Goal: Information Seeking & Learning: Find specific fact

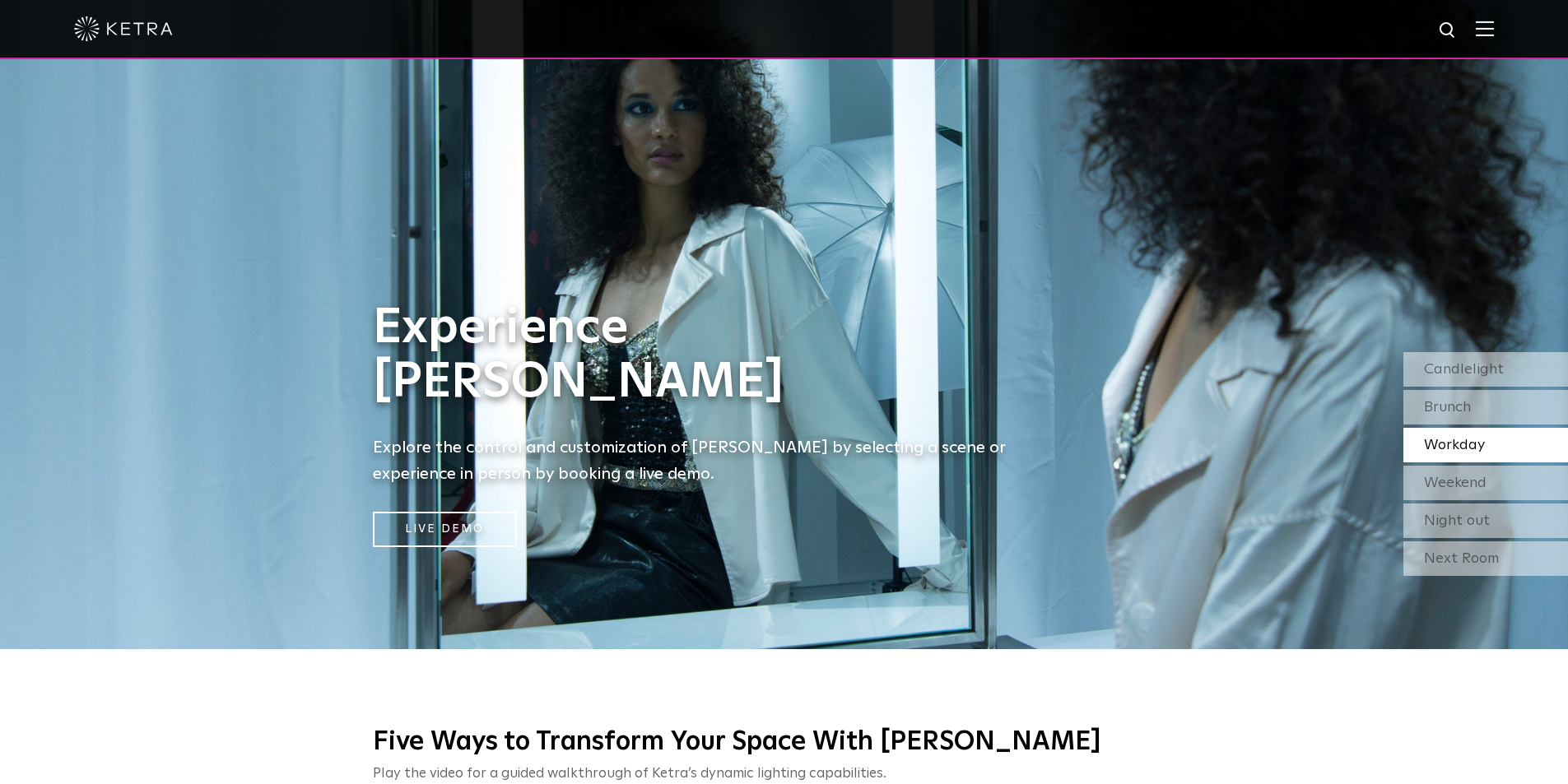
scroll to position [165, 0]
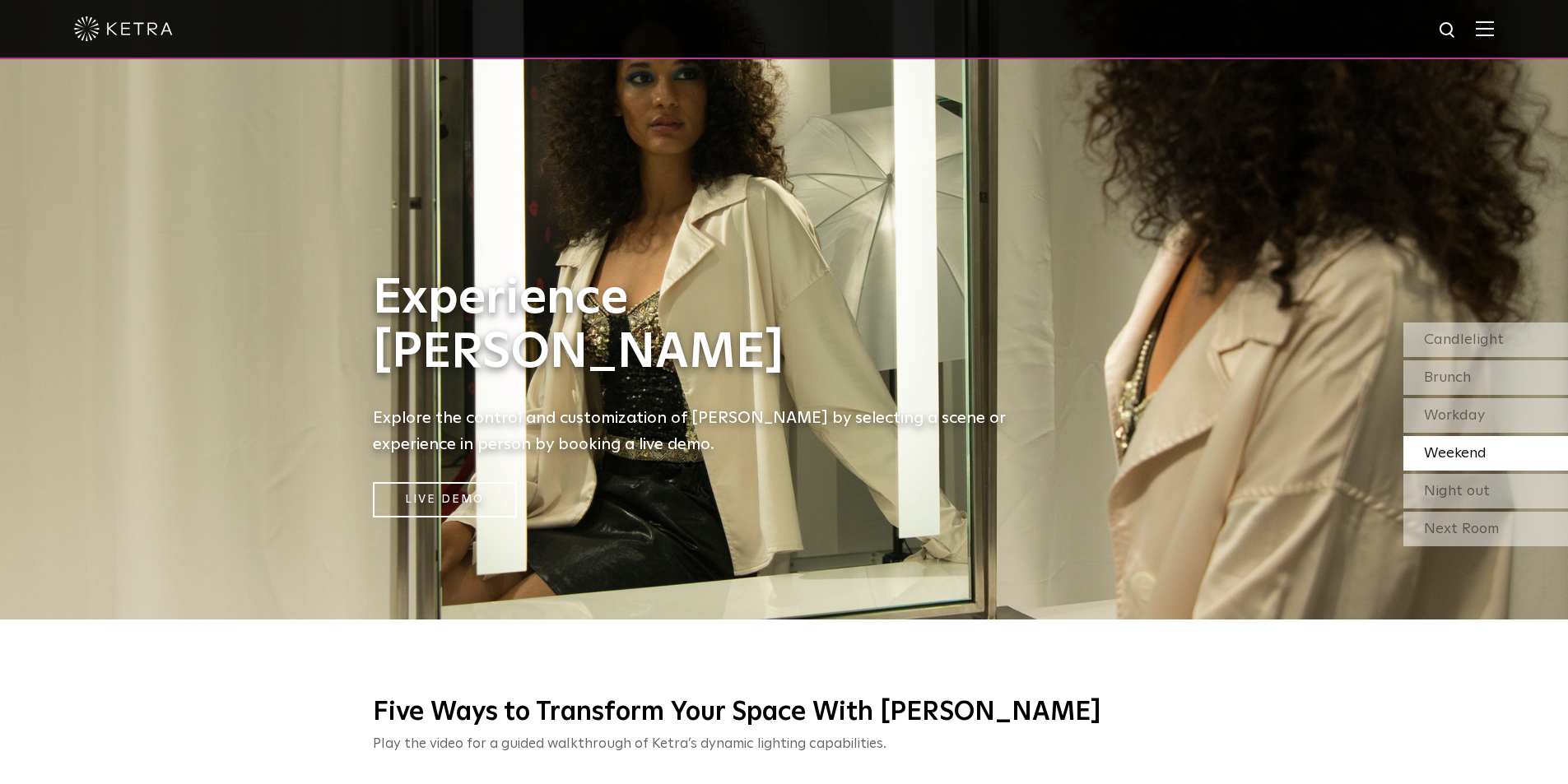
click at [1494, 30] on img at bounding box center [1483, 28] width 18 height 15
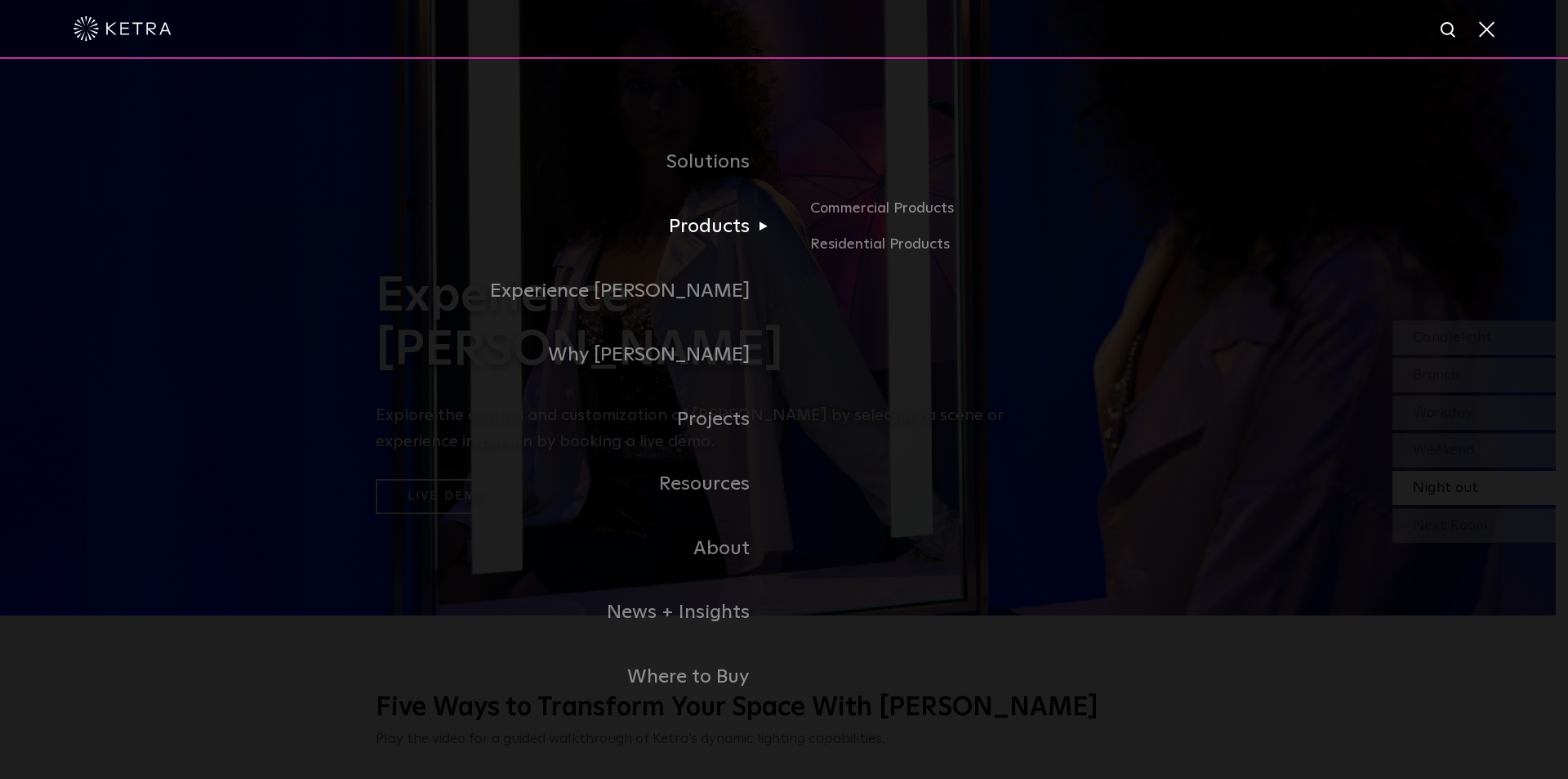
click at [742, 229] on link "Products" at bounding box center [580, 227] width 409 height 65
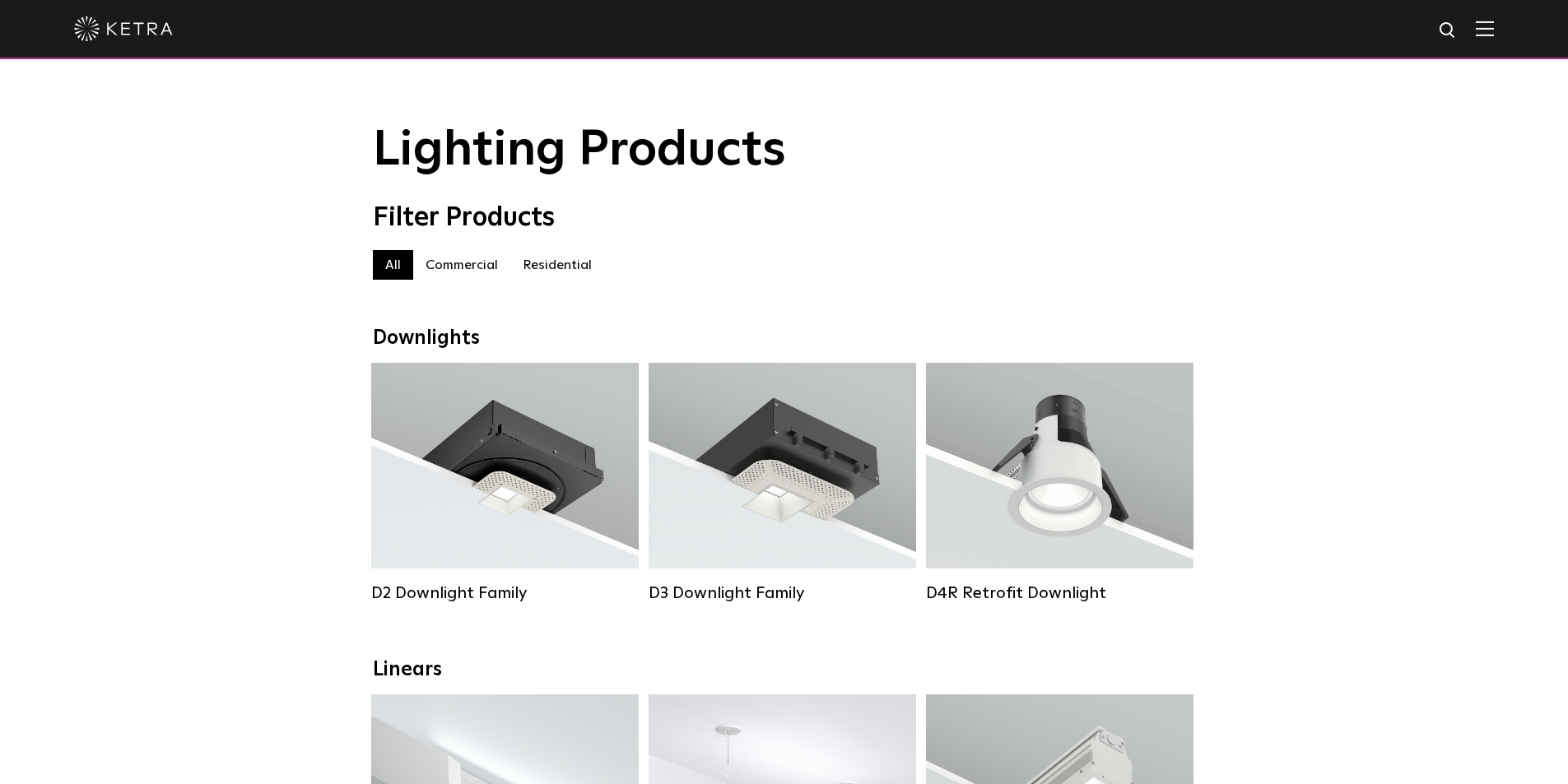
click at [452, 275] on label "Commercial" at bounding box center [462, 264] width 97 height 30
click at [381, 274] on label "All" at bounding box center [393, 264] width 41 height 30
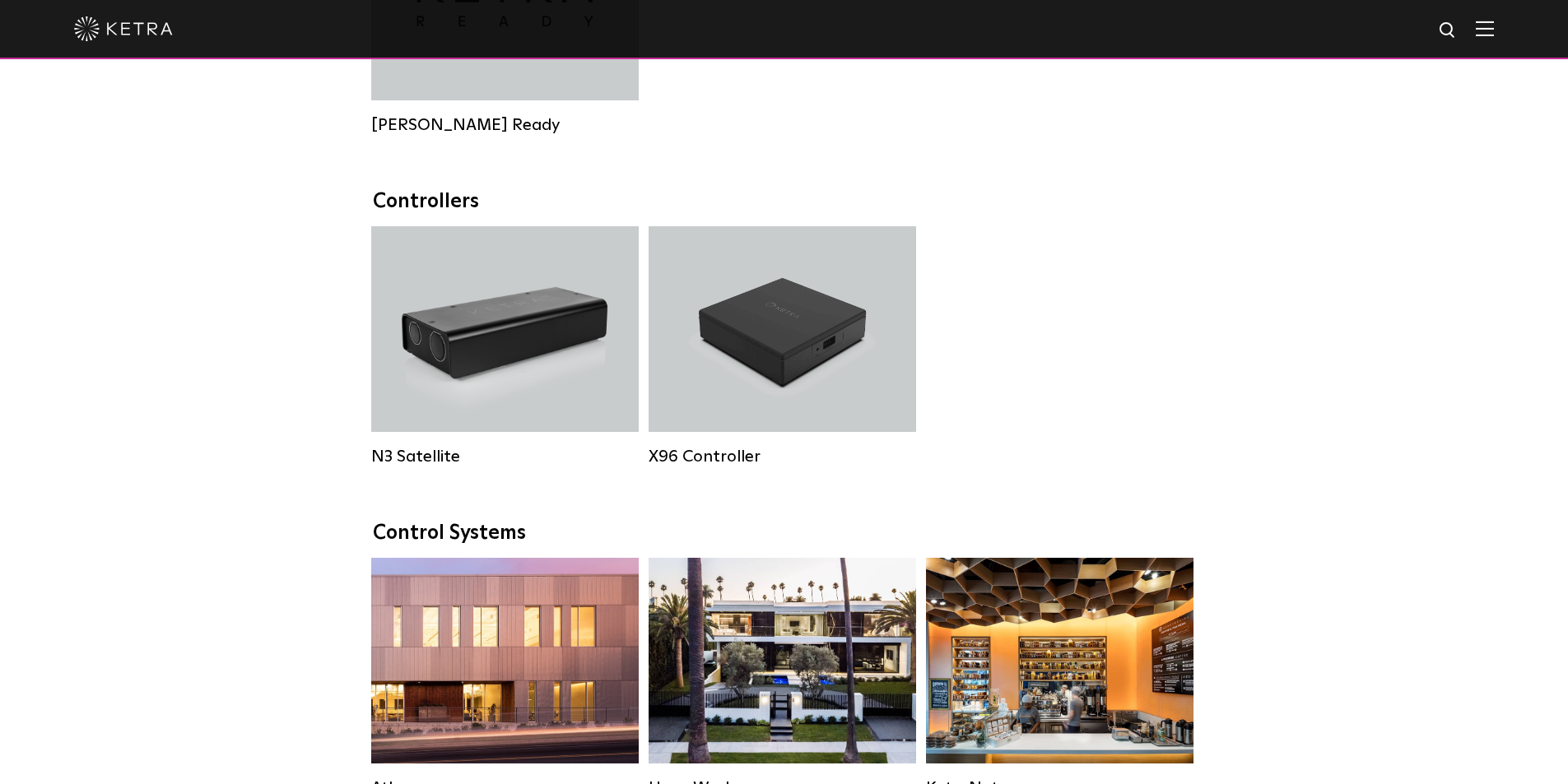
scroll to position [1974, 0]
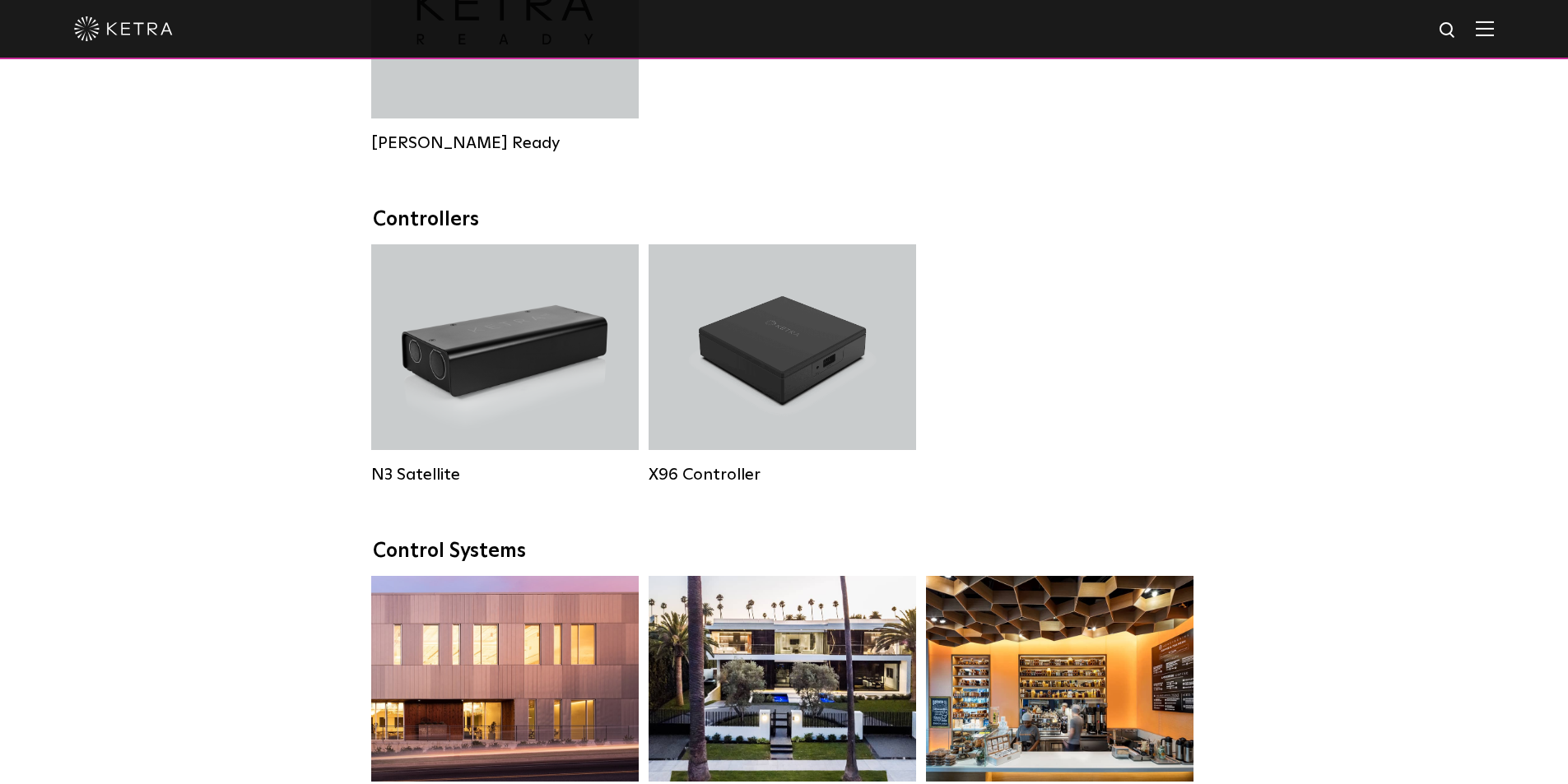
click at [1457, 31] on img at bounding box center [1448, 30] width 20 height 20
type input "demo"
click at [1396, 18] on button "Search" at bounding box center [1407, 30] width 25 height 24
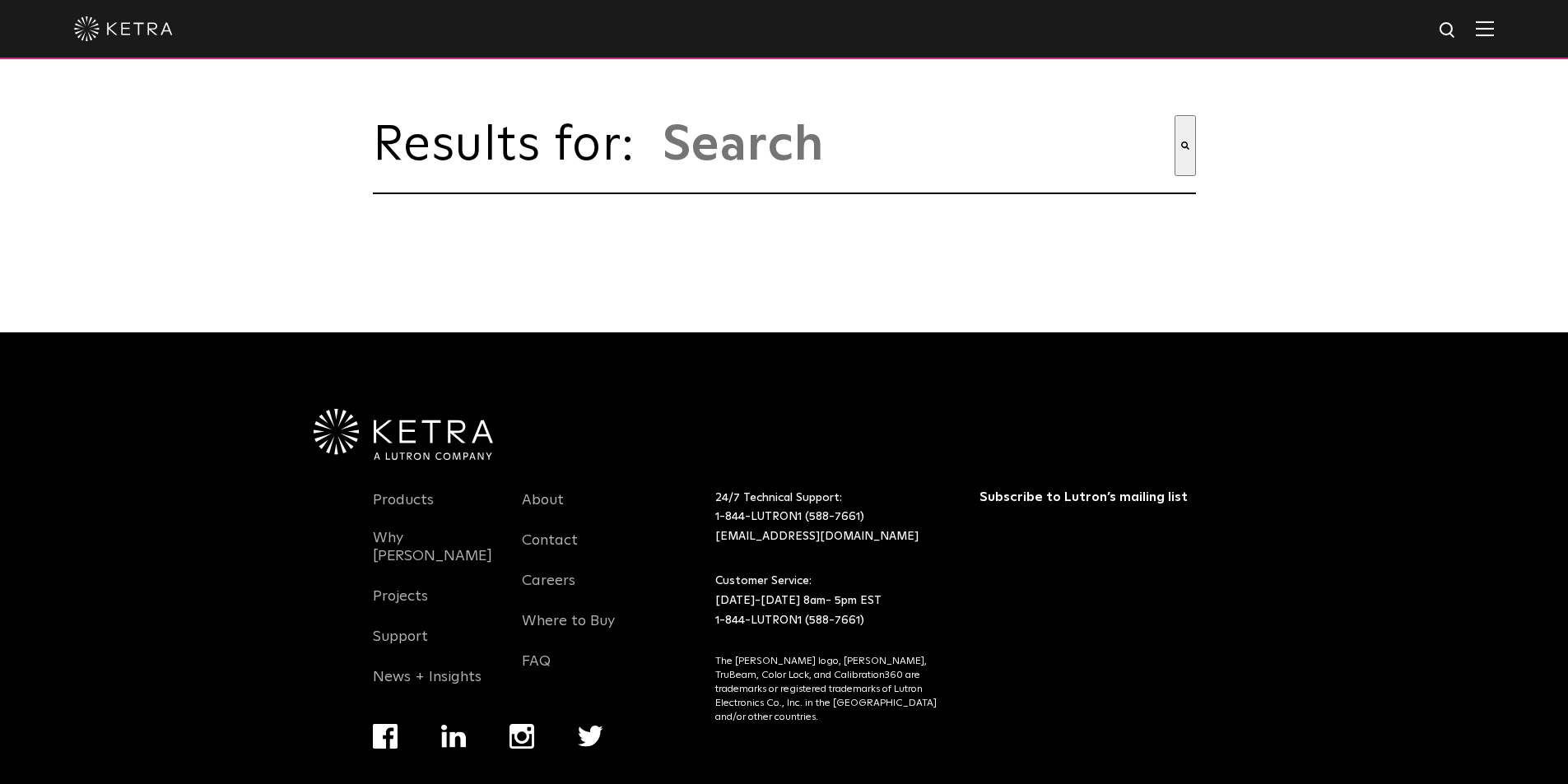
type input "demo"
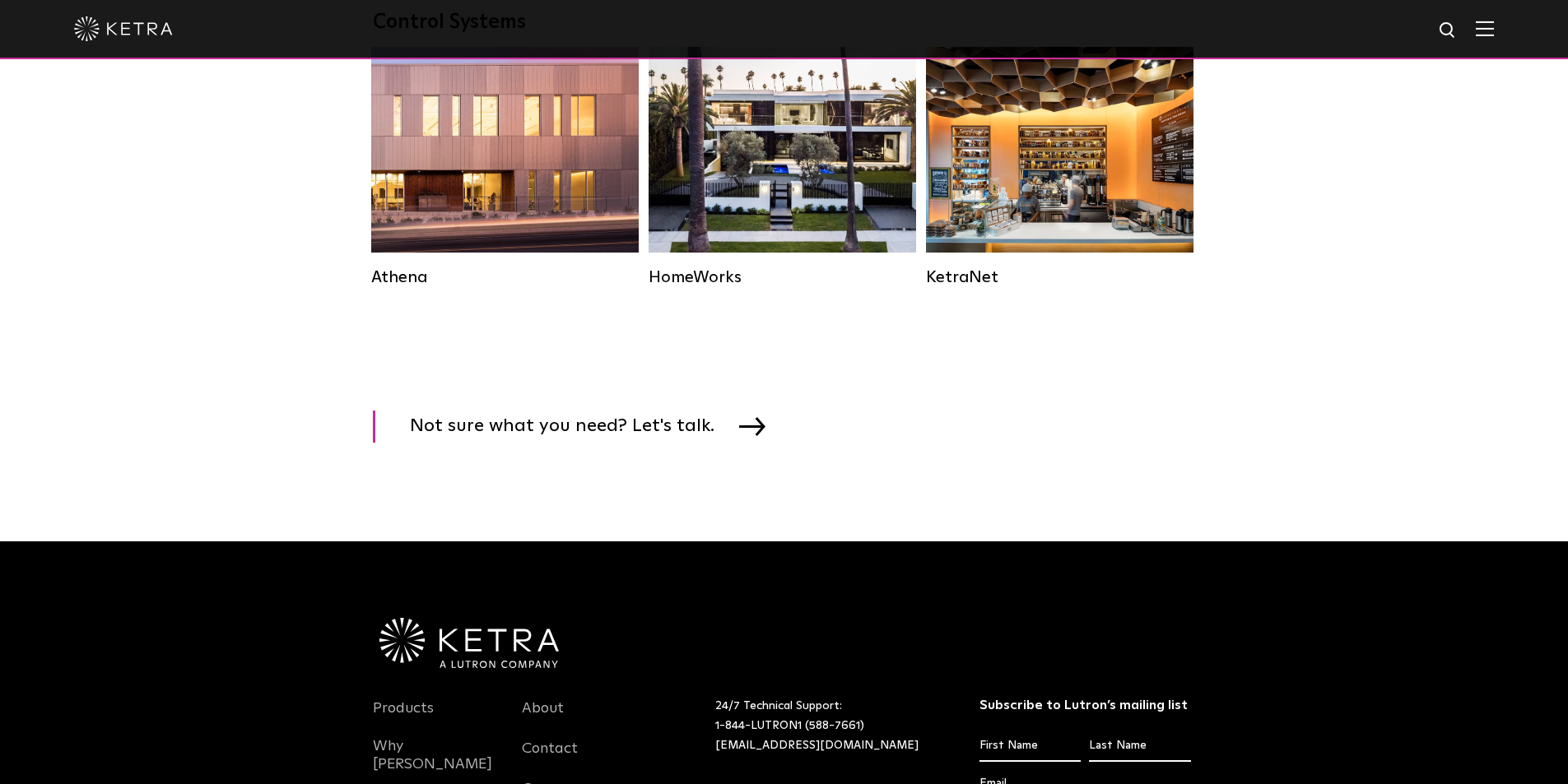
click at [1453, 33] on img at bounding box center [1448, 30] width 20 height 20
type input "p"
type input "block off"
click at [1396, 18] on button "Search" at bounding box center [1407, 30] width 25 height 24
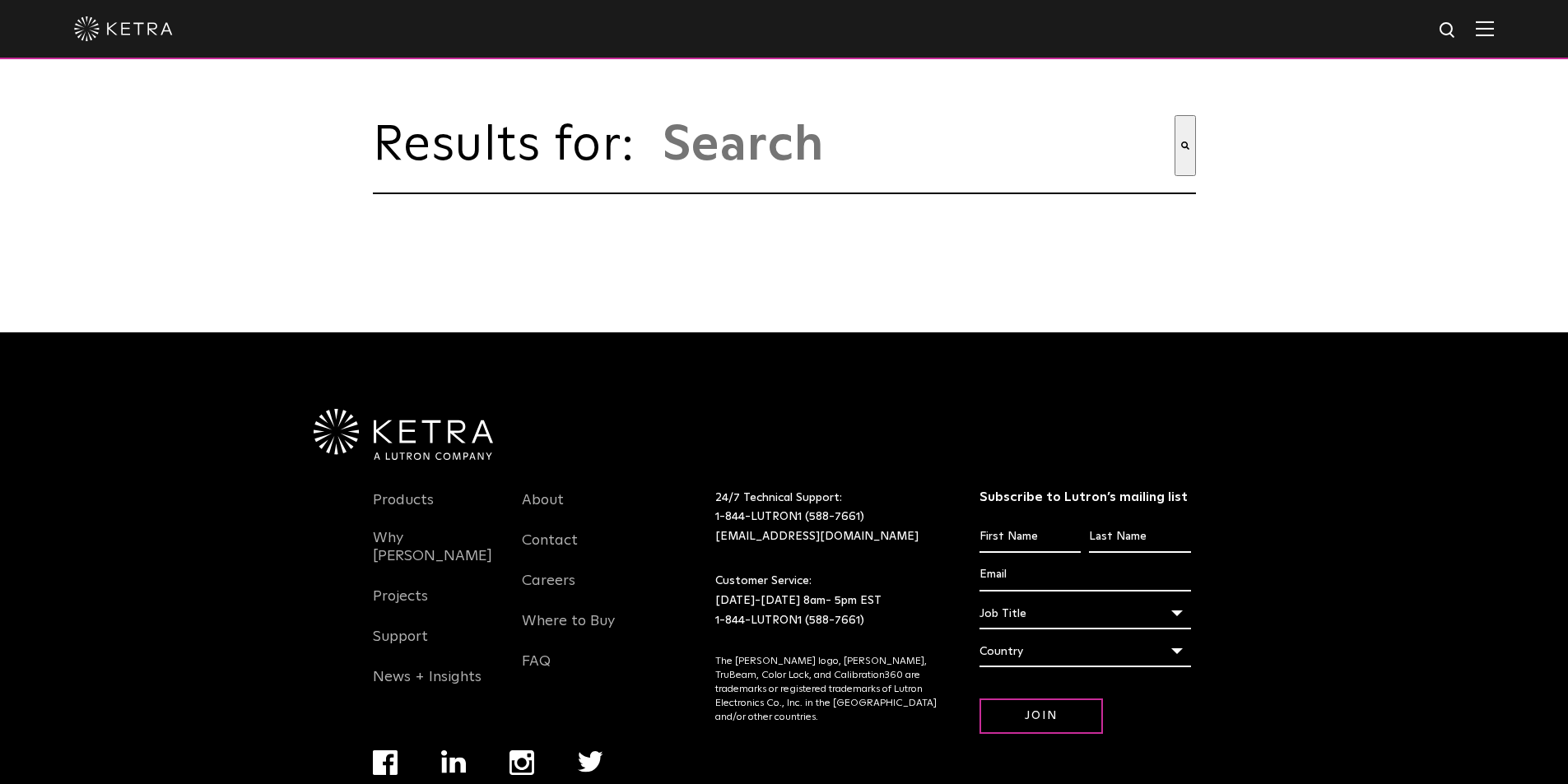
type input "block off"
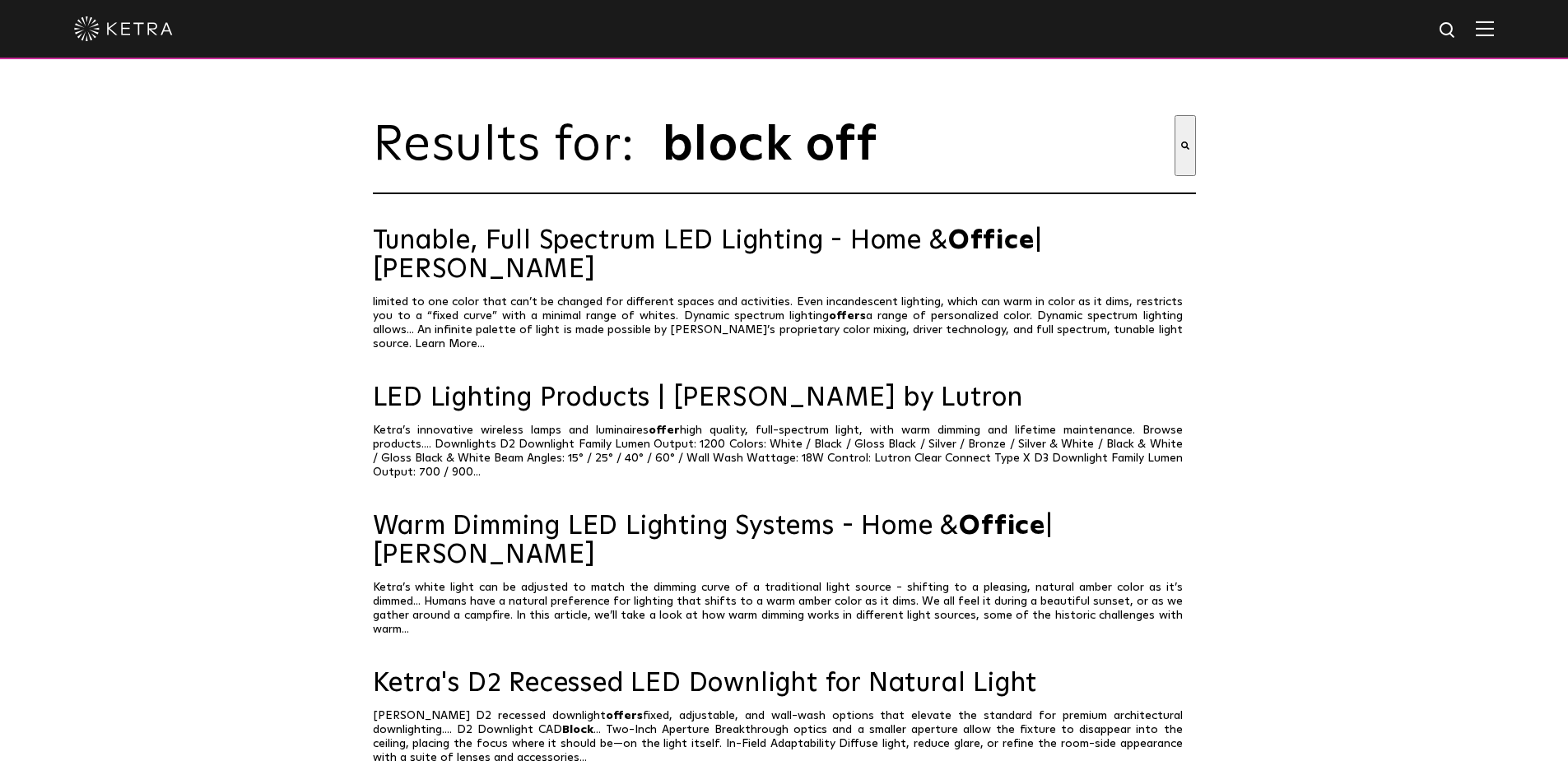
click at [1458, 33] on img at bounding box center [1448, 30] width 20 height 20
type input "b"
type input "theater"
click at [1423, 31] on img "Search" at bounding box center [1414, 31] width 17 height 17
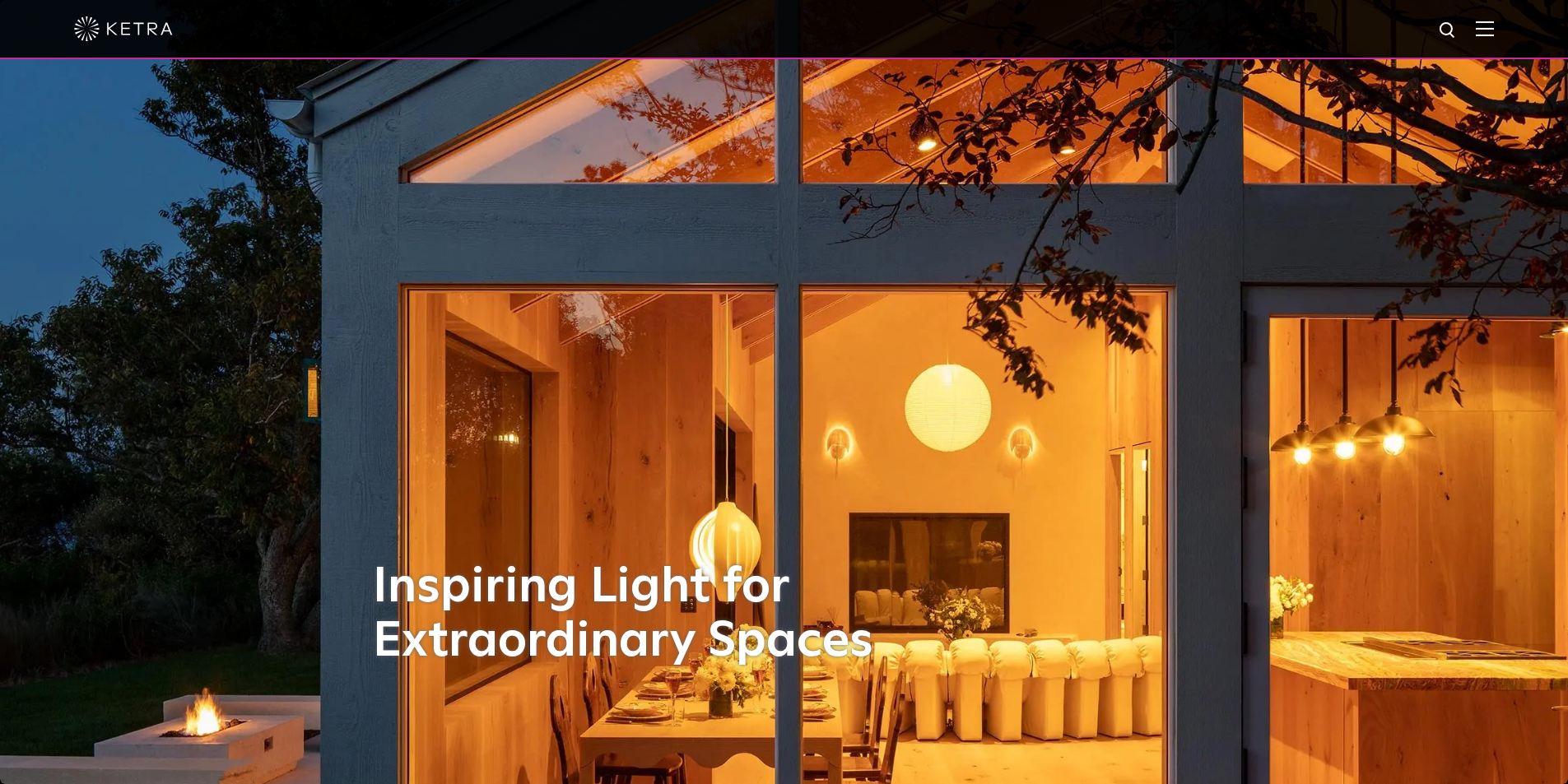
click at [1494, 29] on img at bounding box center [1483, 28] width 18 height 15
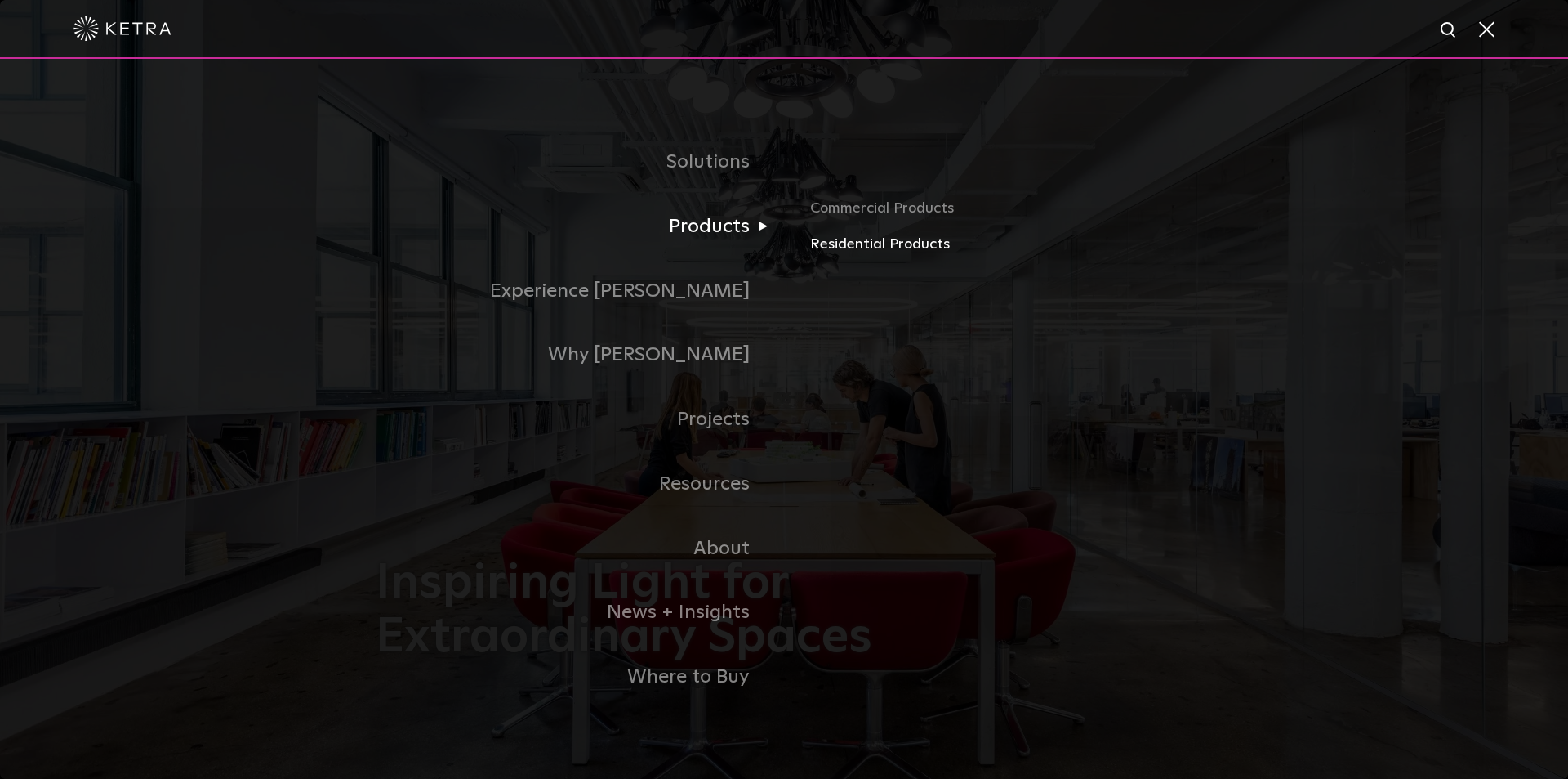
click at [842, 248] on link "Residential Products" at bounding box center [1002, 244] width 383 height 24
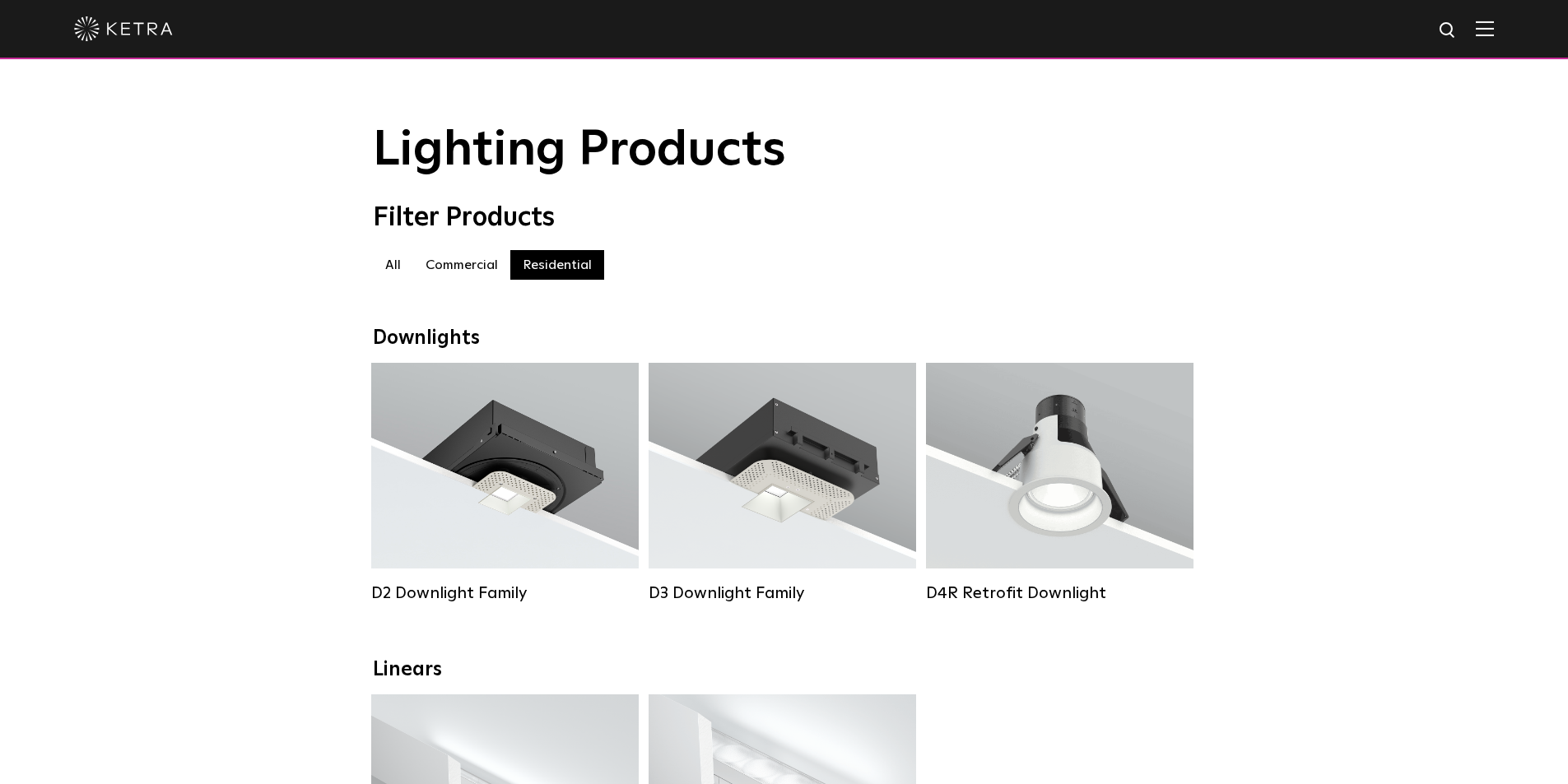
click at [1455, 29] on img at bounding box center [1448, 30] width 20 height 20
click at [1340, 35] on input "text" at bounding box center [1290, 31] width 210 height 37
type input "monopoint"
click at [1396, 18] on button "Search" at bounding box center [1407, 30] width 25 height 24
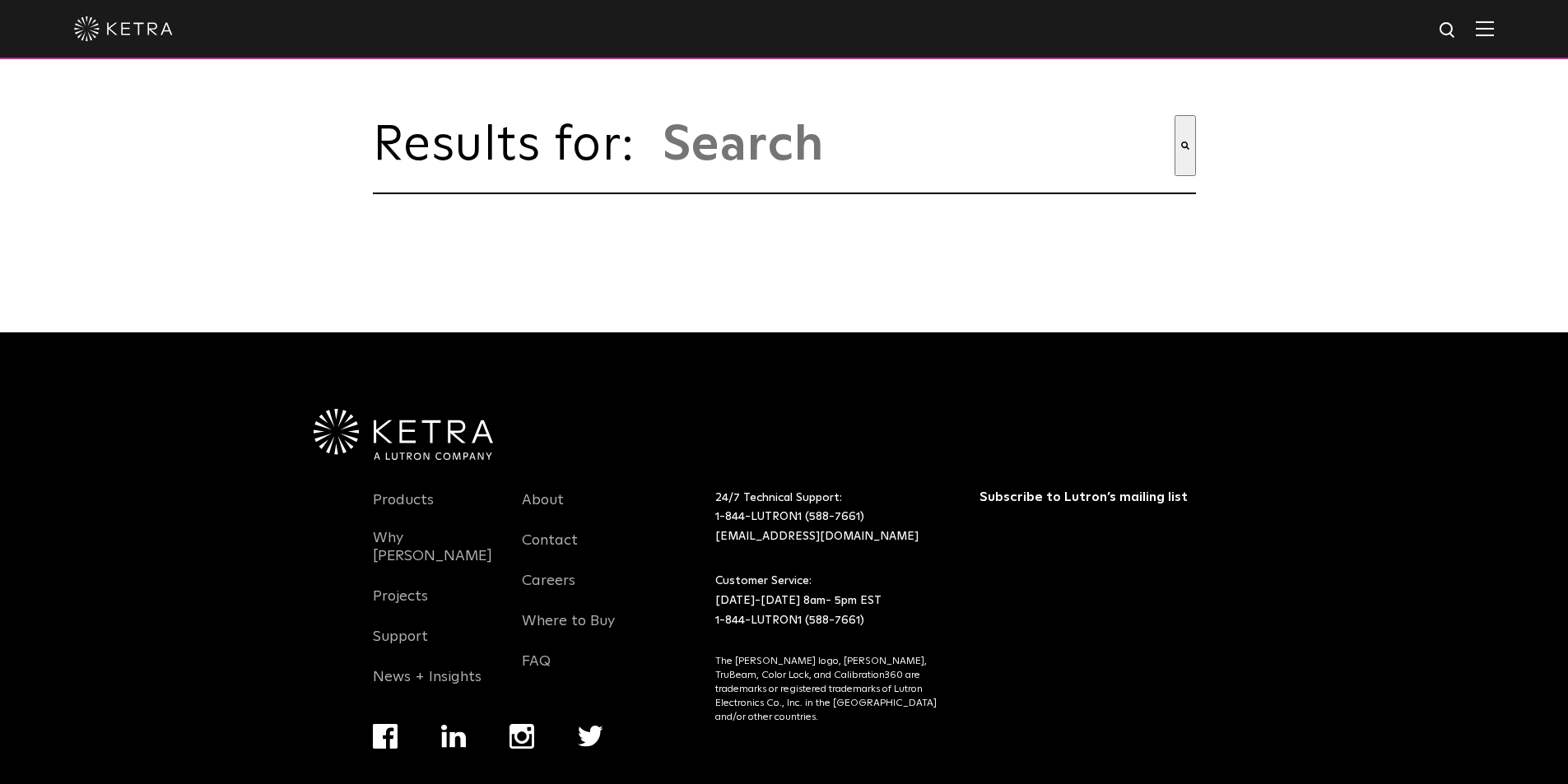
type input "monopoint"
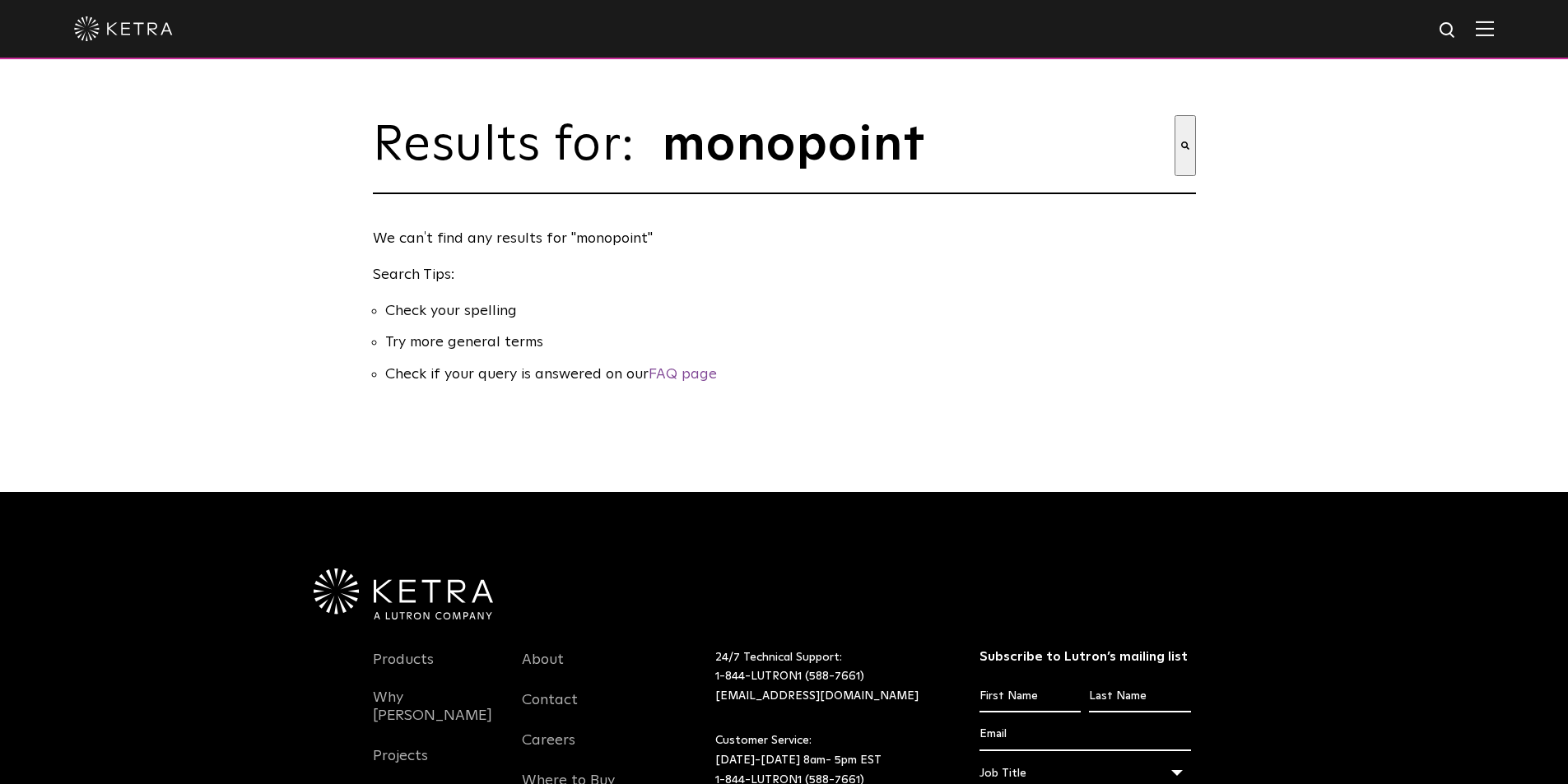
drag, startPoint x: 1075, startPoint y: 164, endPoint x: 544, endPoint y: 164, distance: 531.0
click at [544, 164] on div "Results for: This is a search field with an auto-suggest feature attached. mono…" at bounding box center [784, 154] width 823 height 79
type input "uplight"
click at [1174, 115] on button "Search" at bounding box center [1184, 145] width 21 height 61
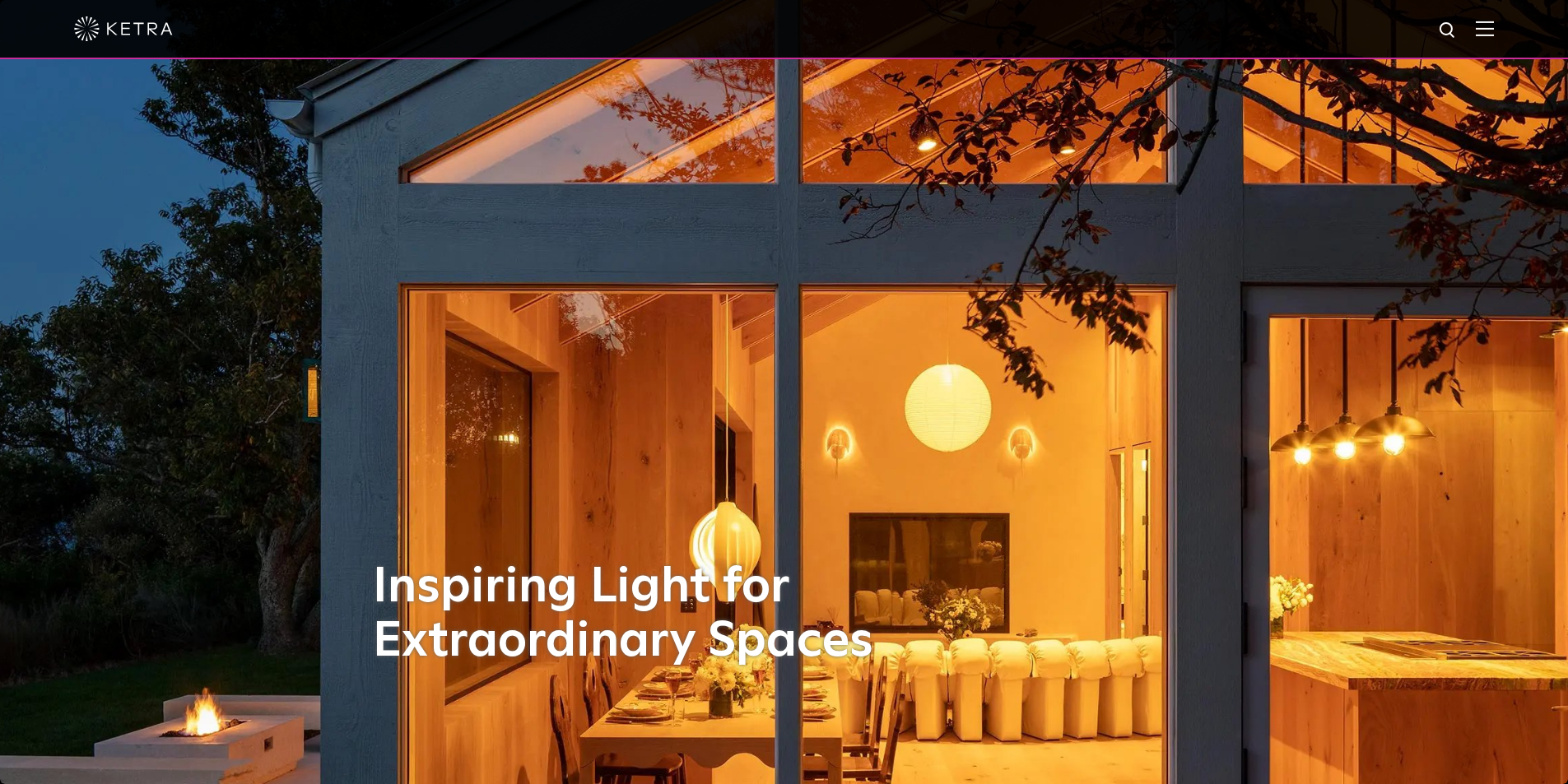
click at [1494, 37] on span at bounding box center [1483, 28] width 18 height 16
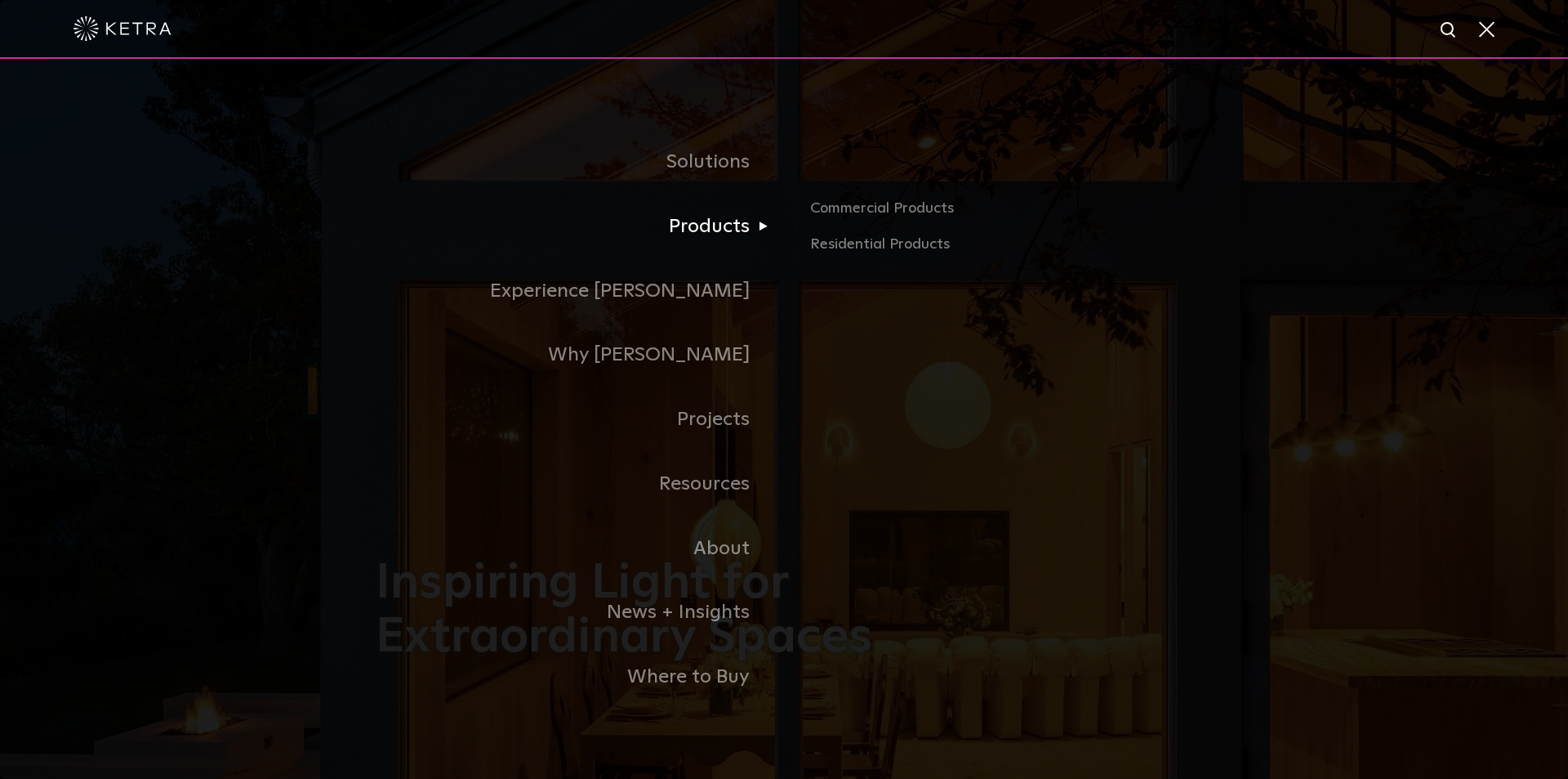
click at [714, 241] on link "Products" at bounding box center [580, 227] width 409 height 65
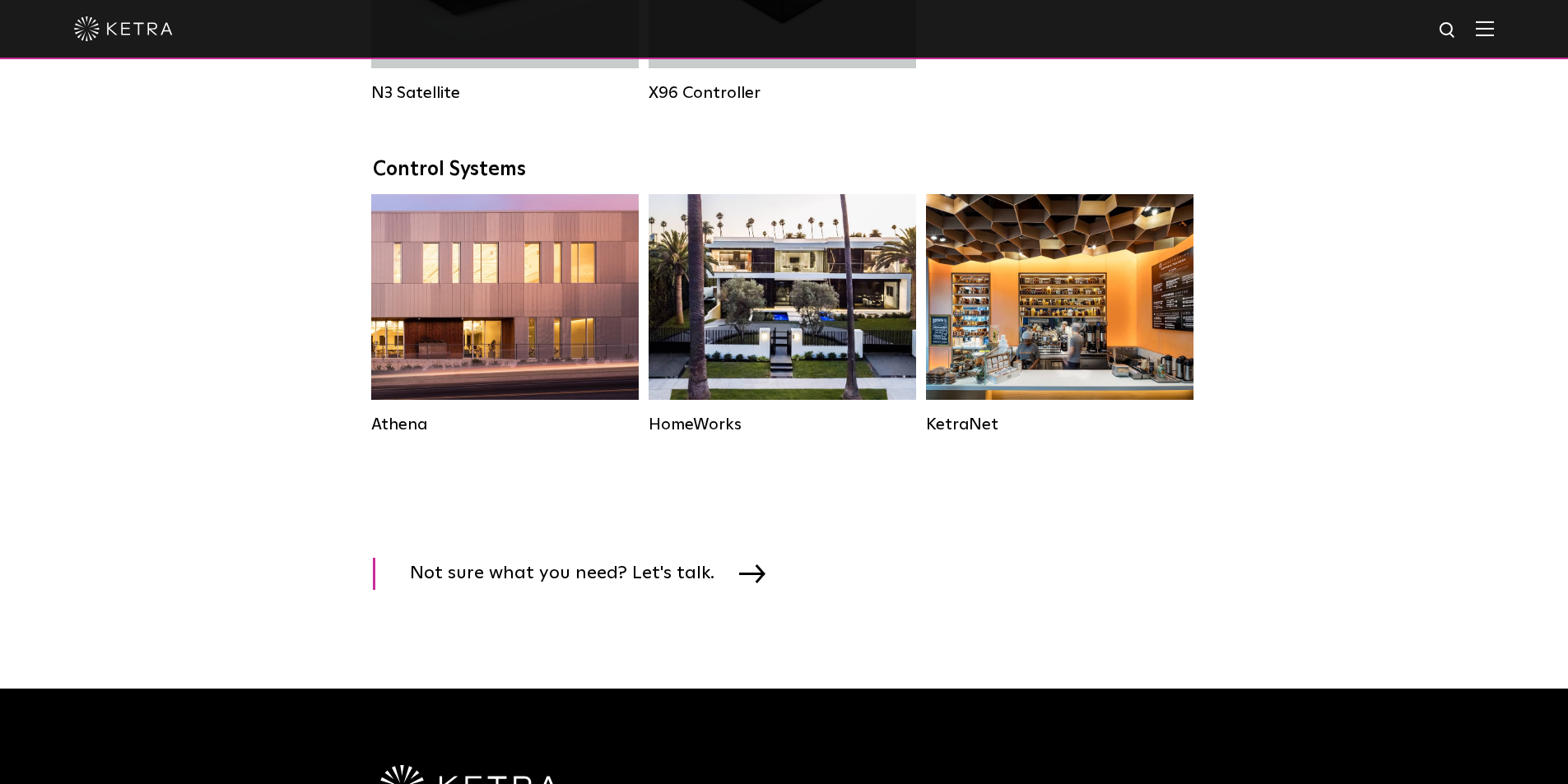
scroll to position [2385, 0]
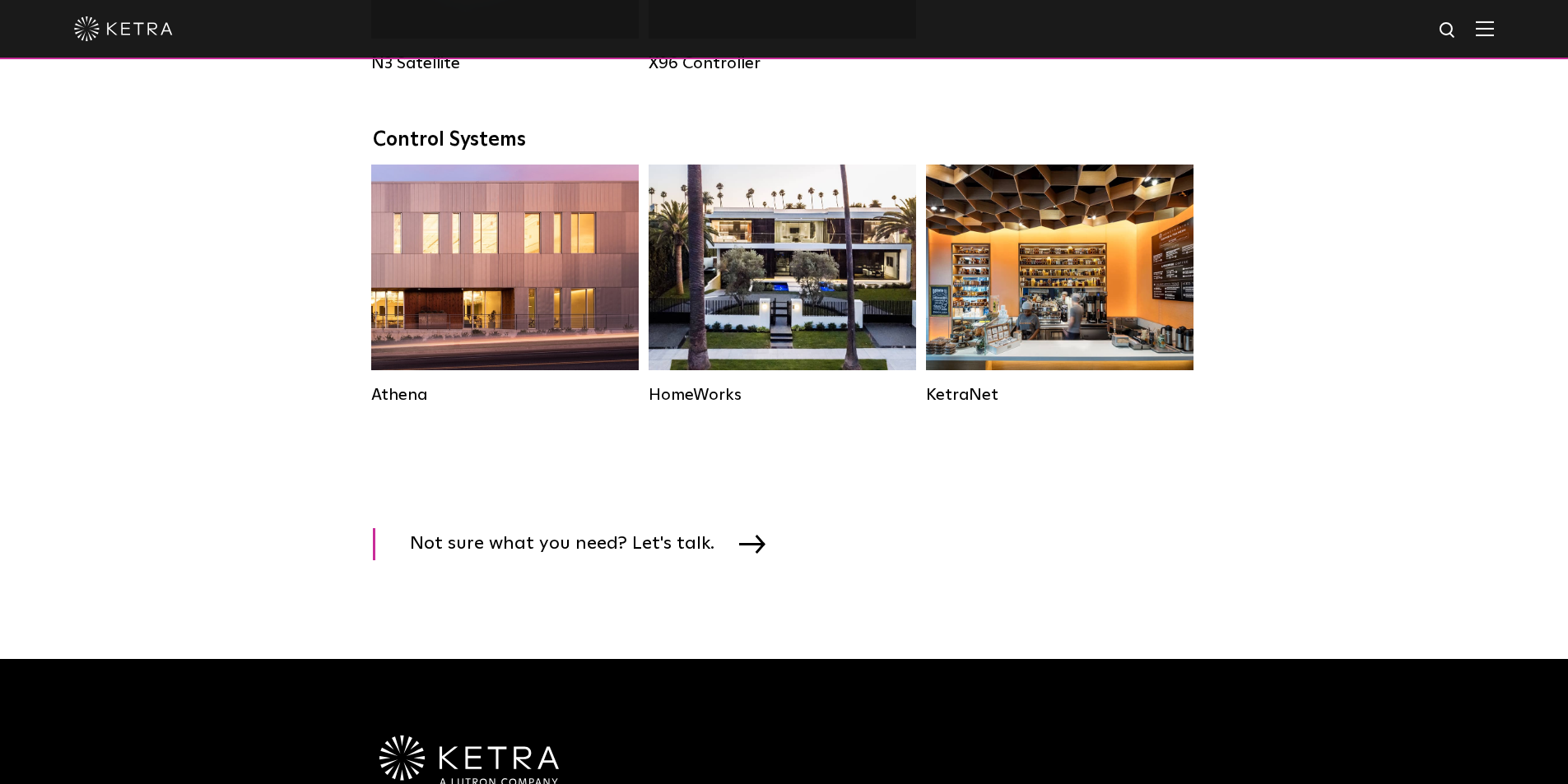
click at [1494, 19] on div at bounding box center [784, 29] width 1419 height 57
click at [1492, 31] on img at bounding box center [1483, 28] width 18 height 15
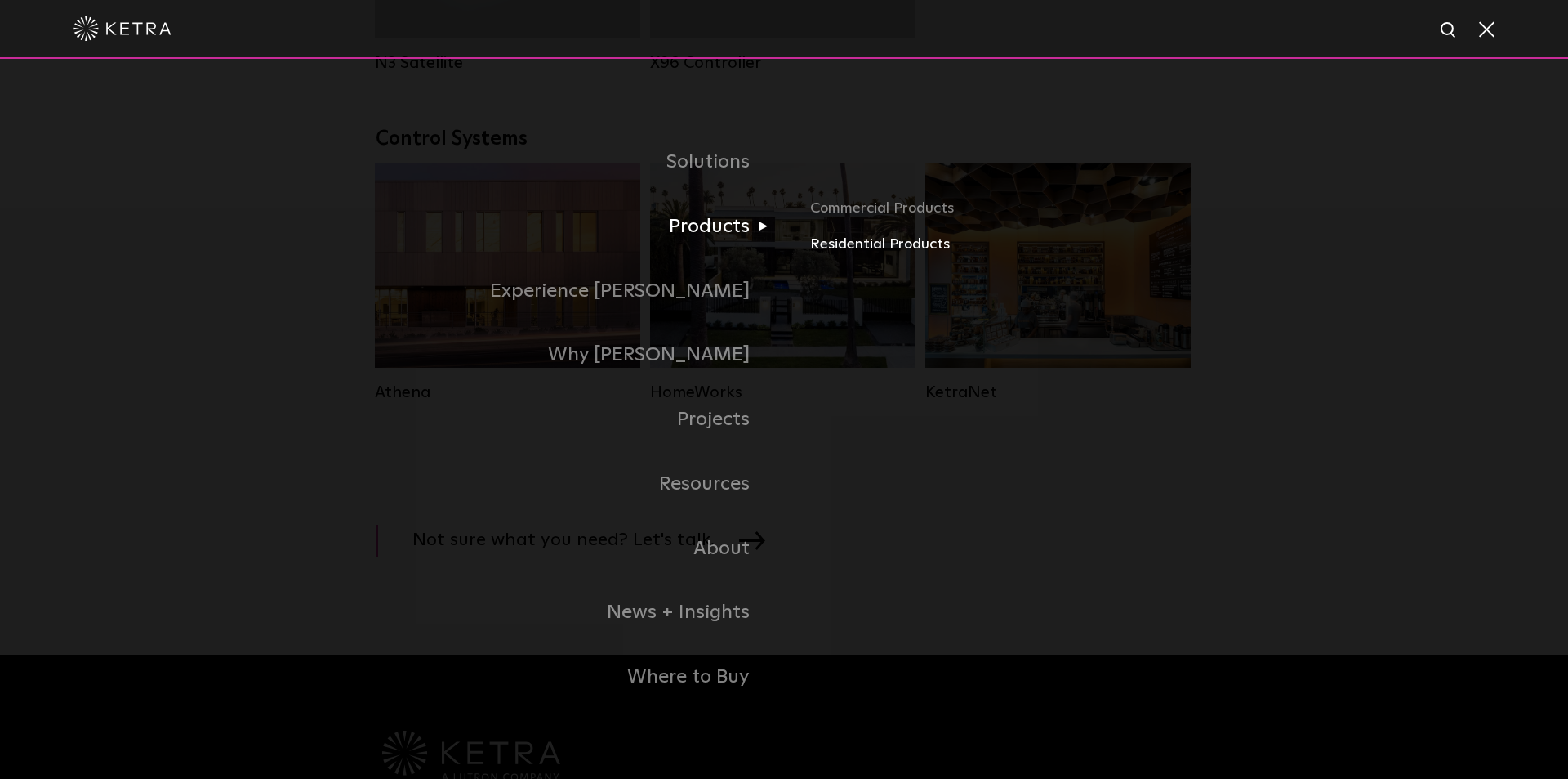
click at [830, 246] on link "Residential Products" at bounding box center [1002, 244] width 383 height 24
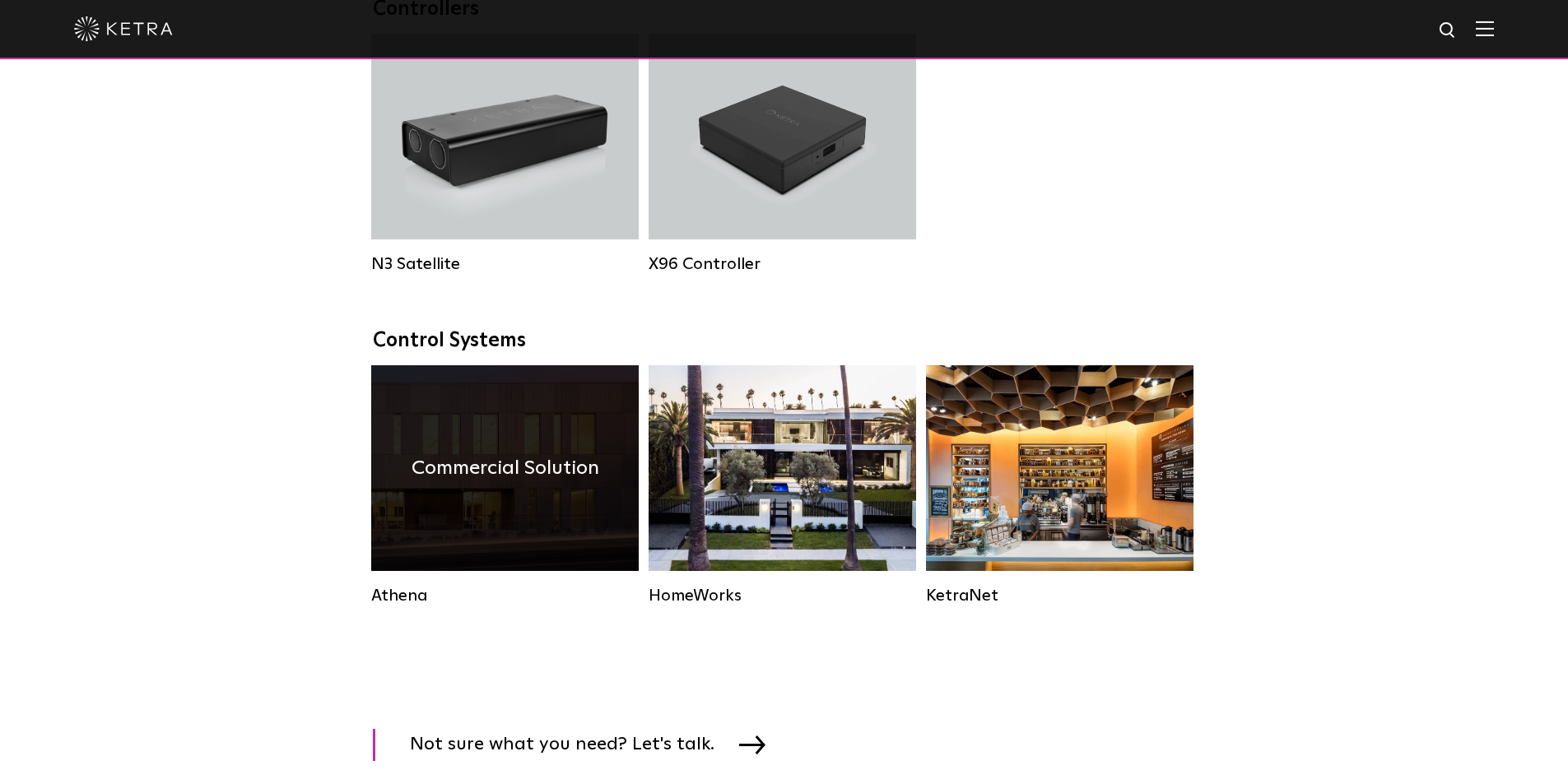
scroll to position [2079, 0]
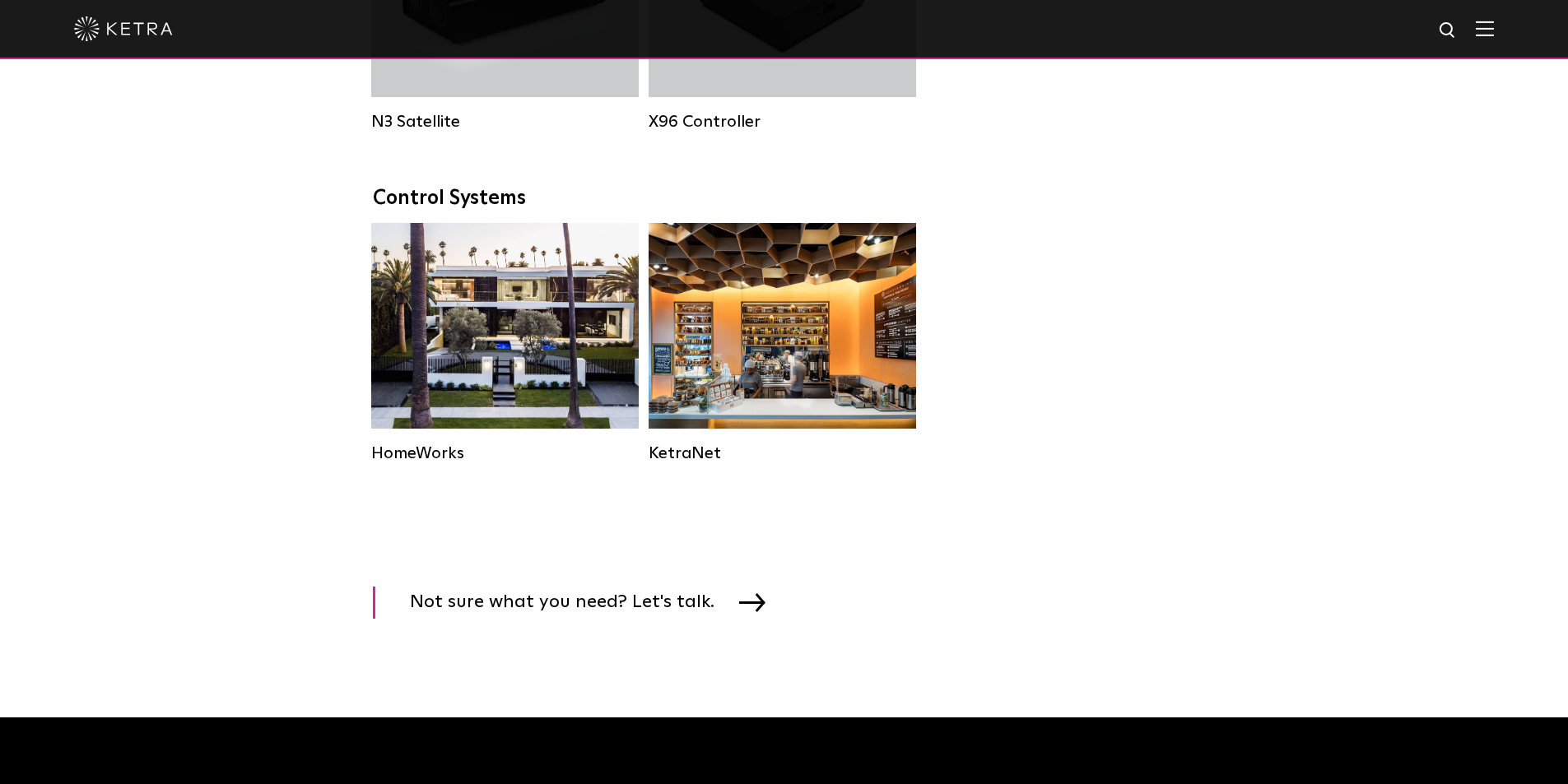
scroll to position [2220, 0]
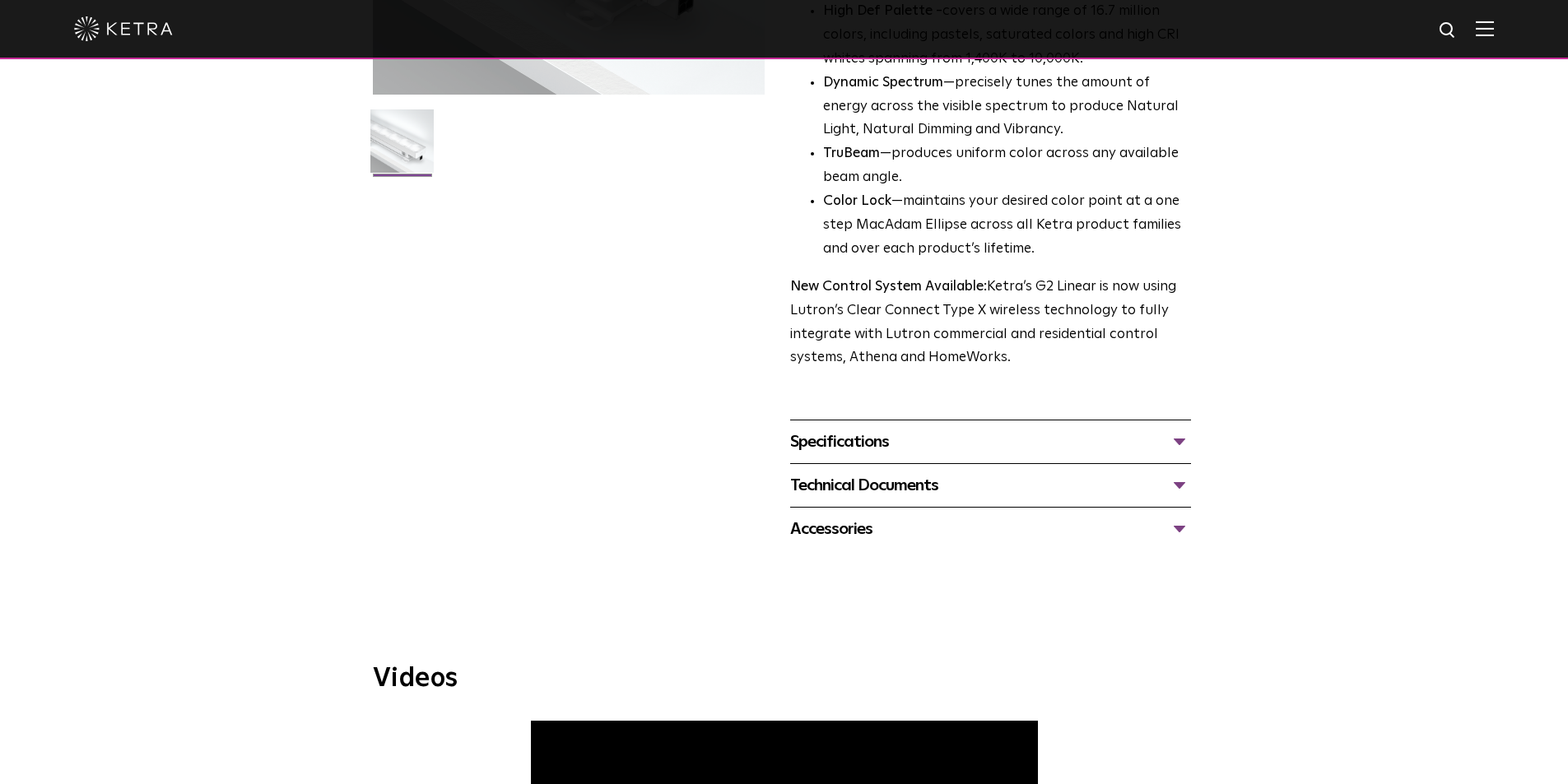
scroll to position [658, 0]
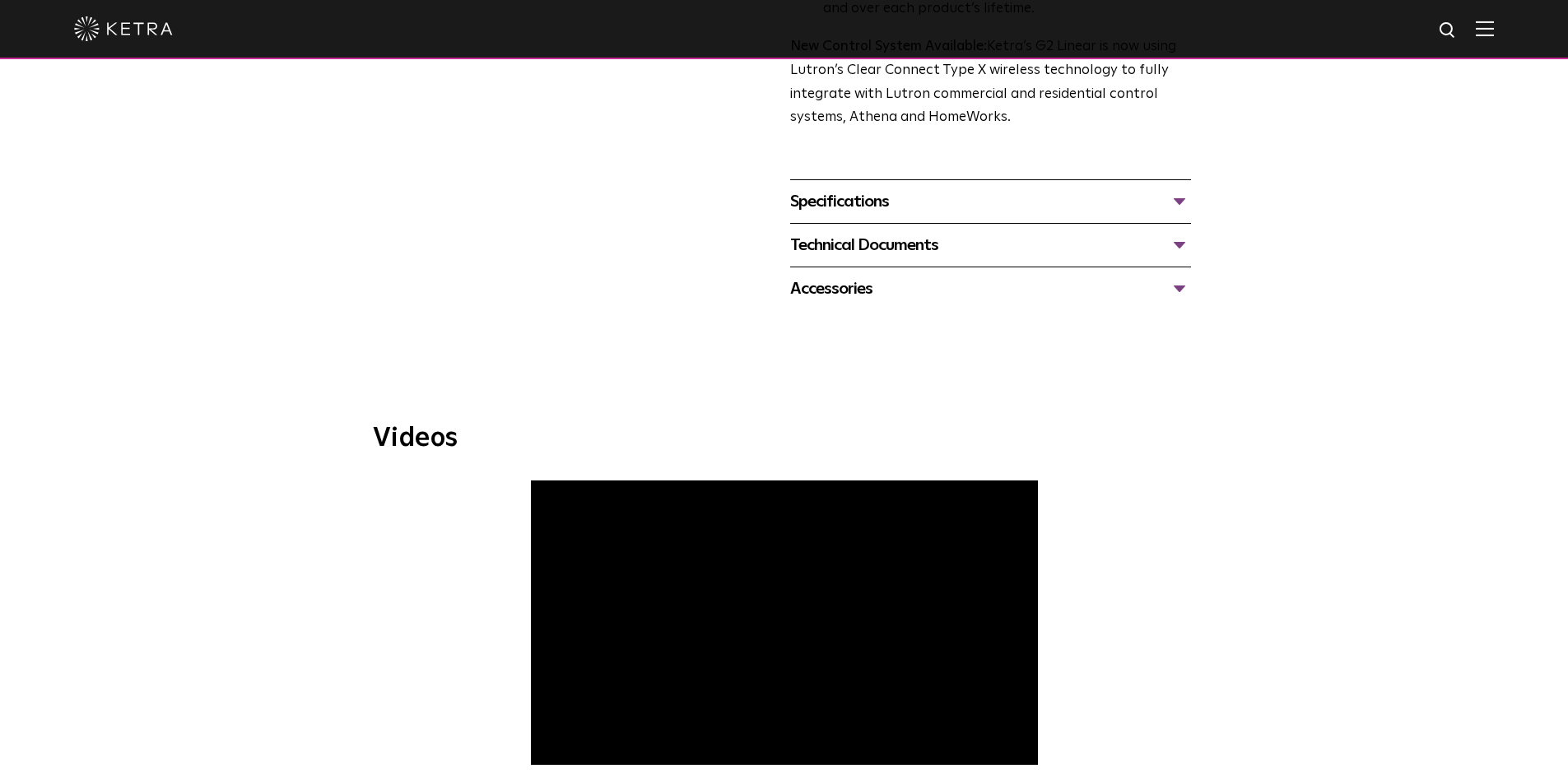
click at [920, 197] on div "Specifications" at bounding box center [991, 201] width 401 height 26
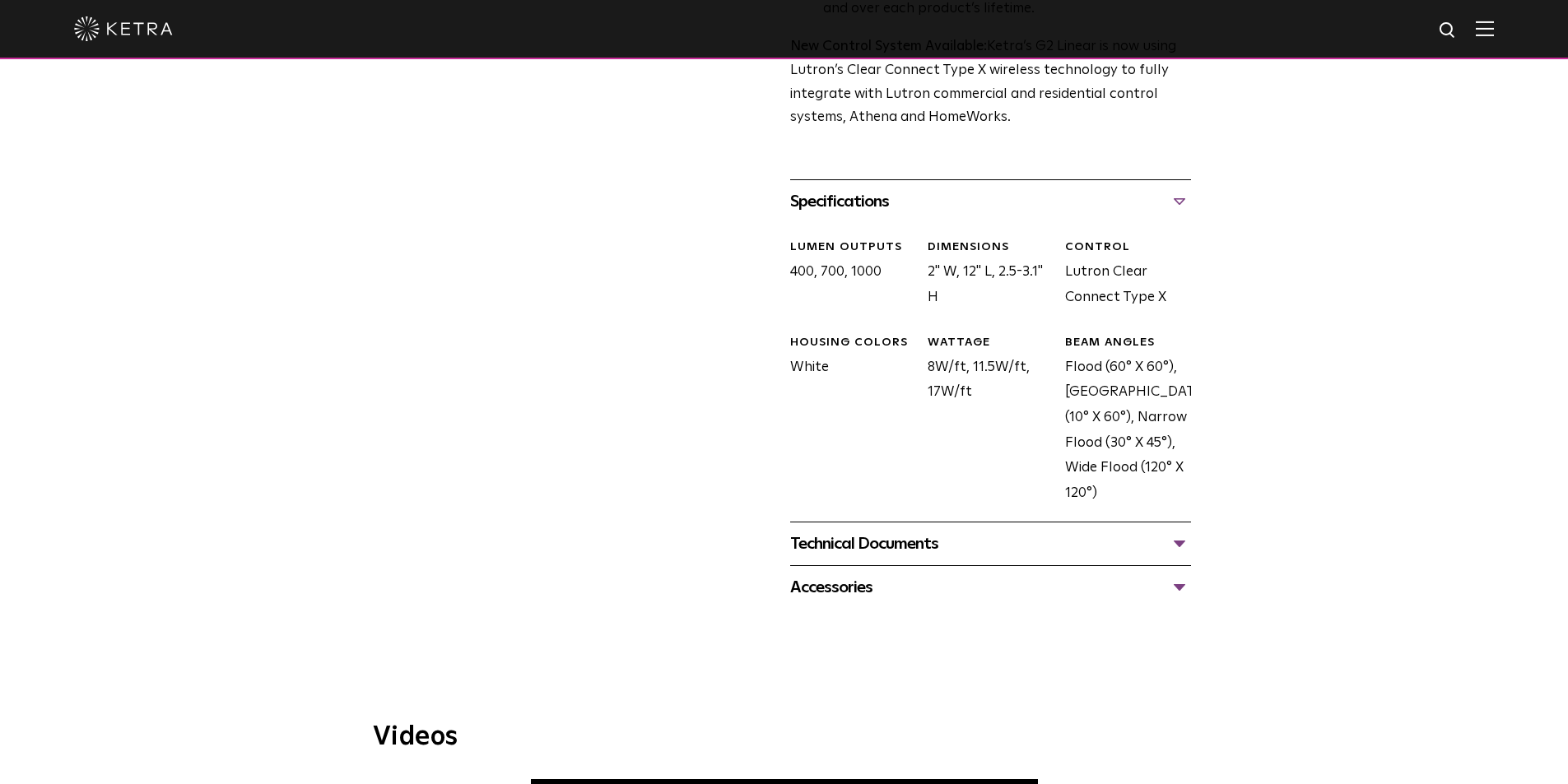
click at [1106, 550] on div "Technical Documents" at bounding box center [991, 543] width 401 height 26
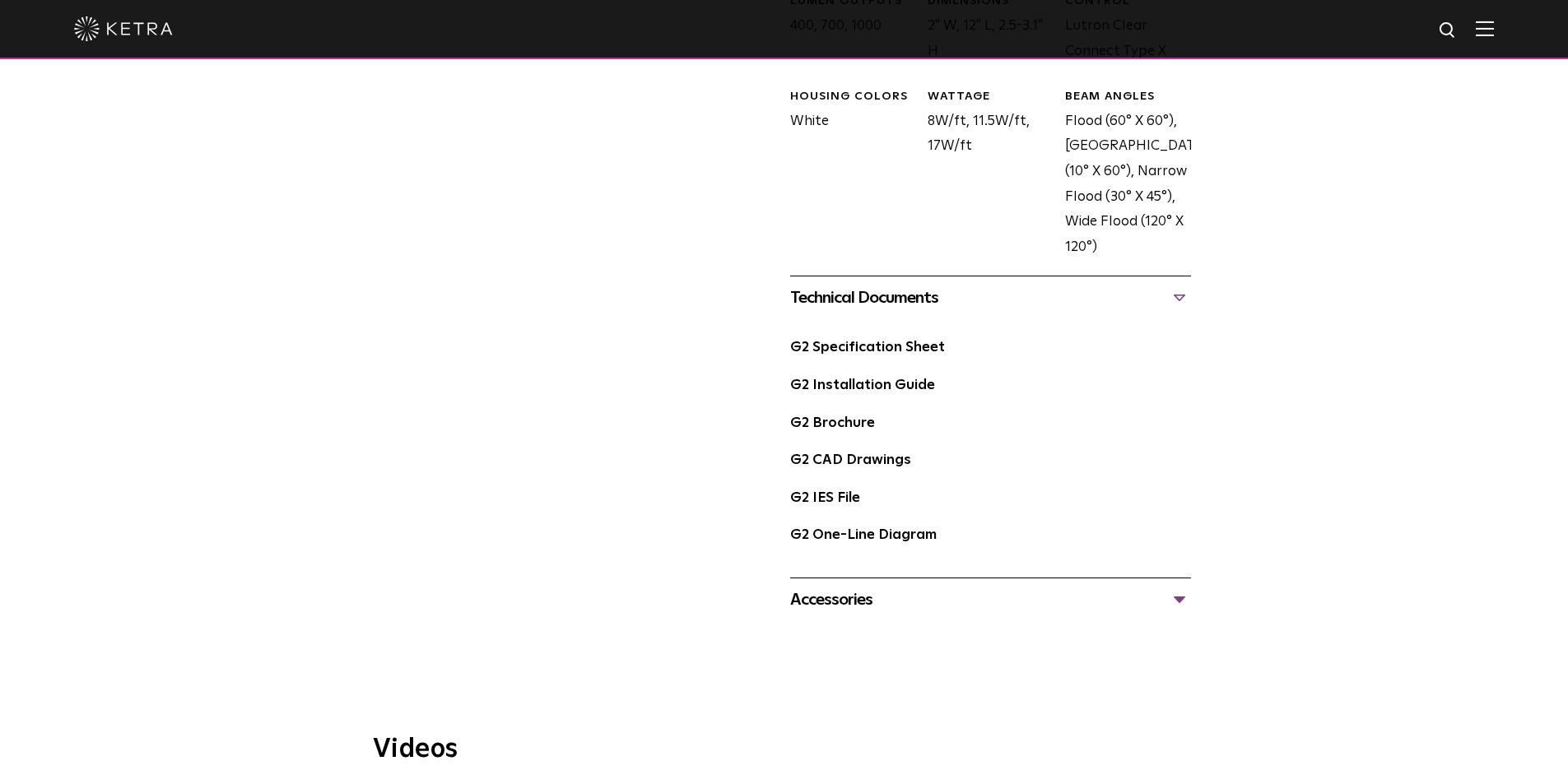
scroll to position [905, 0]
click at [904, 354] on link "G2 Specification Sheet" at bounding box center [867, 346] width 155 height 14
